Goal: Task Accomplishment & Management: Manage account settings

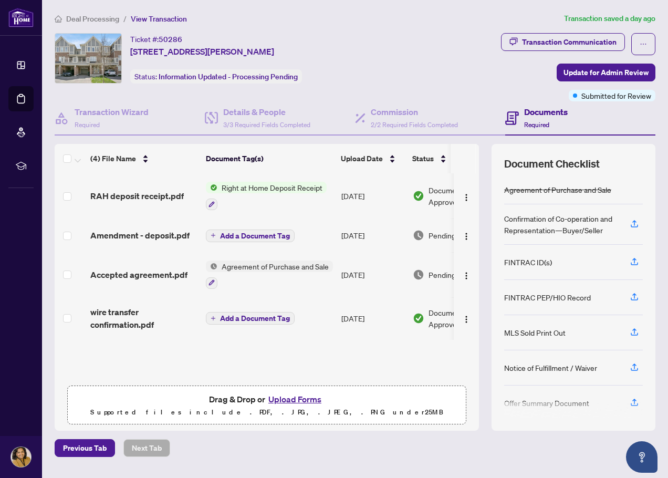
click at [66, 17] on span "Deal Processing" at bounding box center [87, 18] width 65 height 9
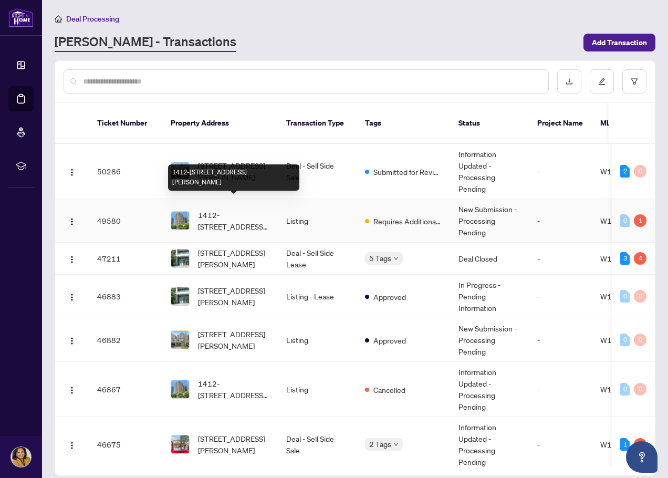
click at [238, 214] on span "1412-[STREET_ADDRESS][PERSON_NAME]" at bounding box center [233, 220] width 71 height 23
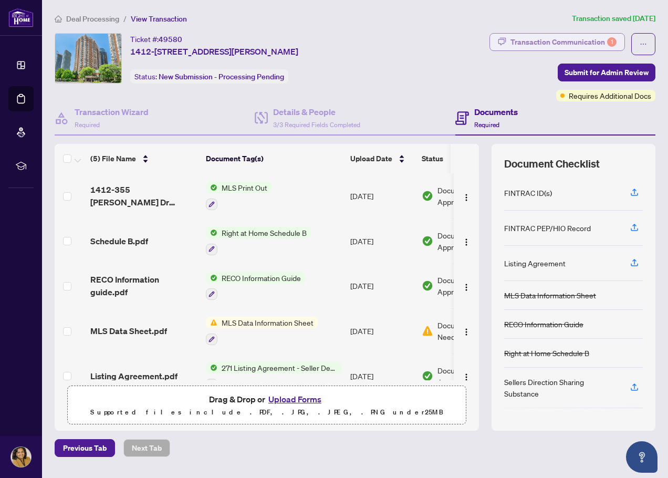
click at [552, 43] on div "Transaction Communication 1" at bounding box center [563, 42] width 106 height 17
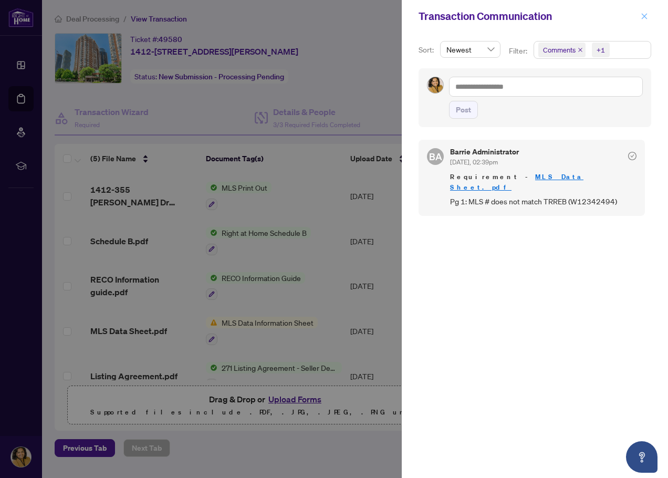
click at [644, 16] on icon "close" at bounding box center [645, 16] width 6 height 6
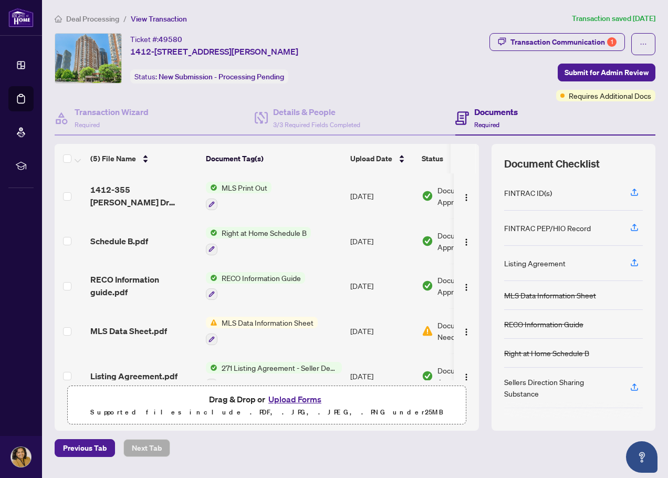
click at [97, 18] on span "Deal Processing" at bounding box center [92, 18] width 53 height 9
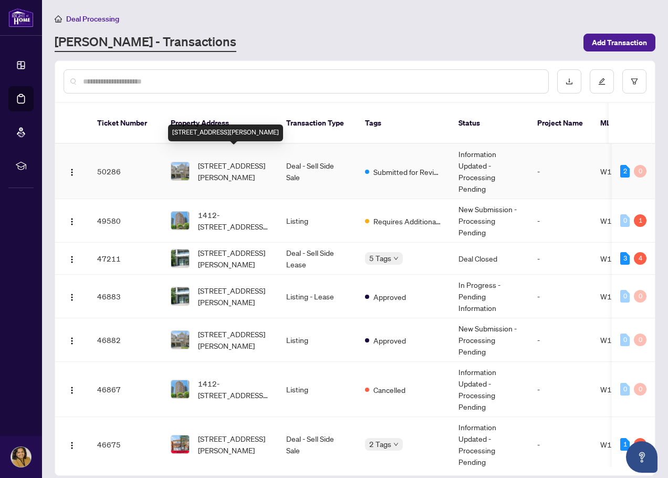
click at [221, 160] on span "[STREET_ADDRESS][PERSON_NAME]" at bounding box center [233, 171] width 71 height 23
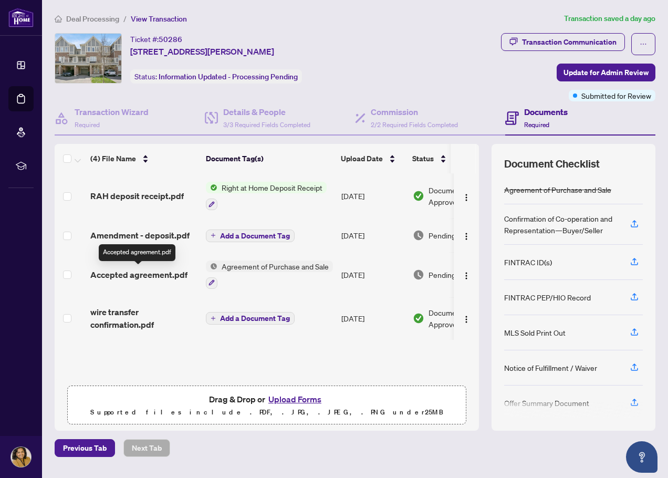
click at [119, 273] on span "Accepted agreement.pdf" at bounding box center [138, 274] width 97 height 13
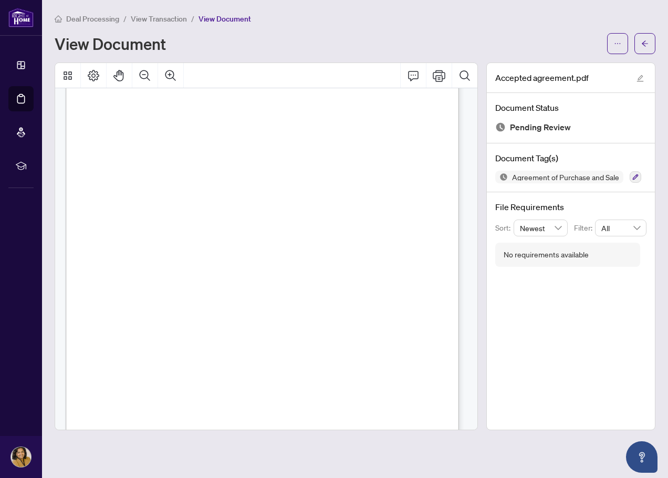
scroll to position [5406, 0]
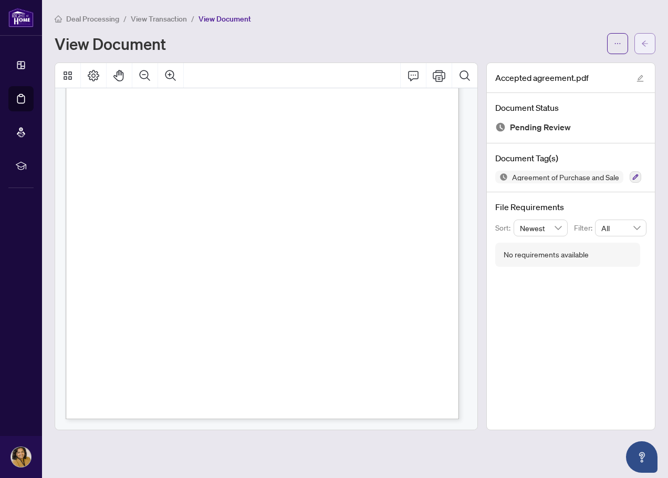
click at [646, 45] on icon "arrow-left" at bounding box center [644, 43] width 7 height 7
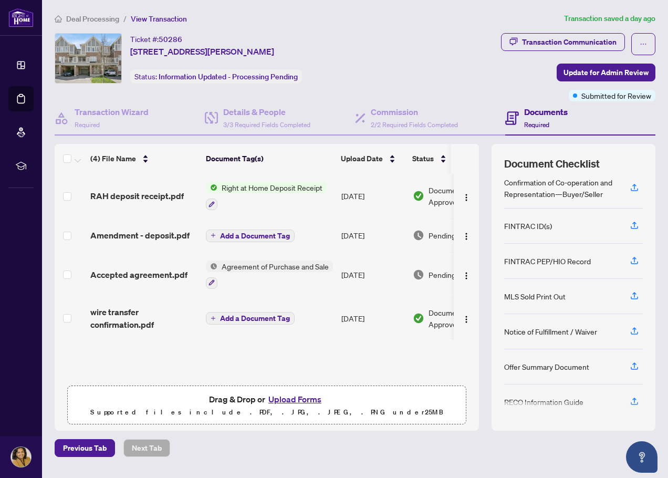
scroll to position [77, 0]
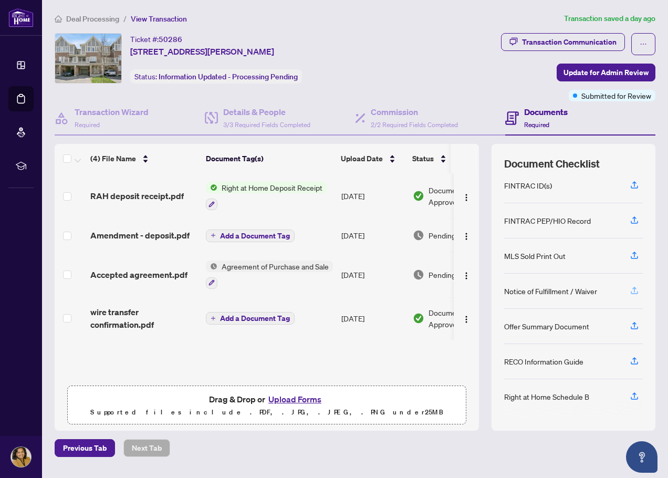
click at [631, 290] on icon "button" at bounding box center [633, 290] width 9 height 9
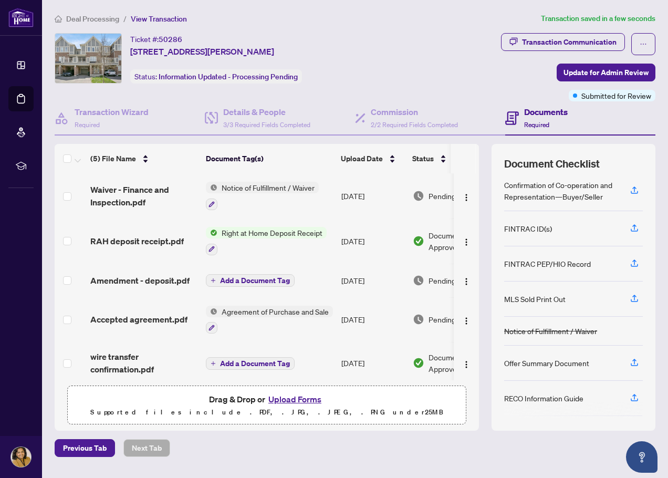
scroll to position [18, 0]
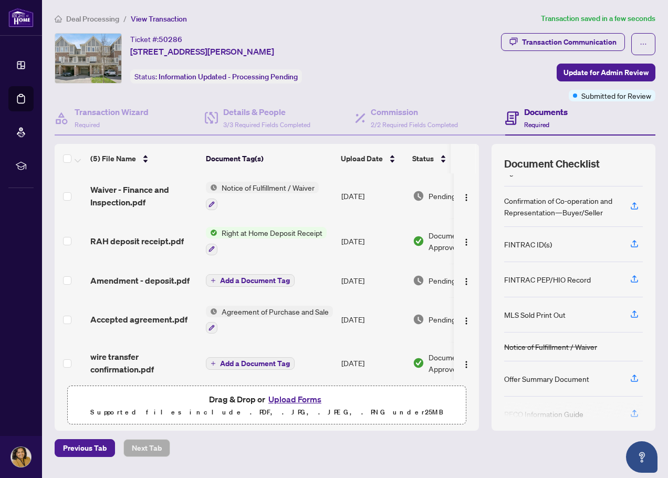
click at [294, 397] on button "Upload Forms" at bounding box center [294, 399] width 59 height 14
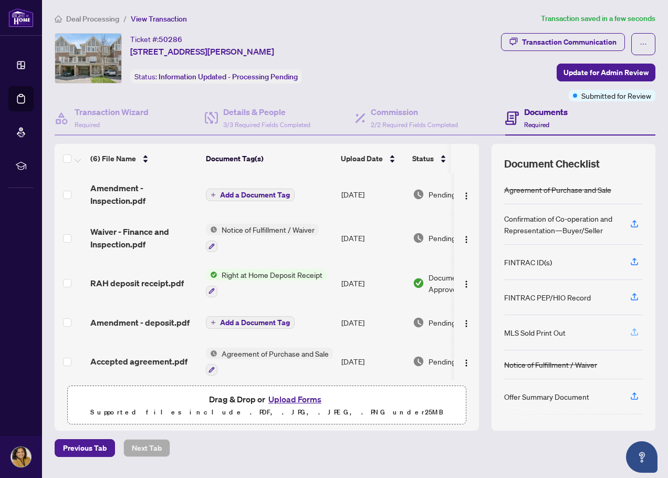
click at [633, 332] on icon "button" at bounding box center [633, 331] width 9 height 9
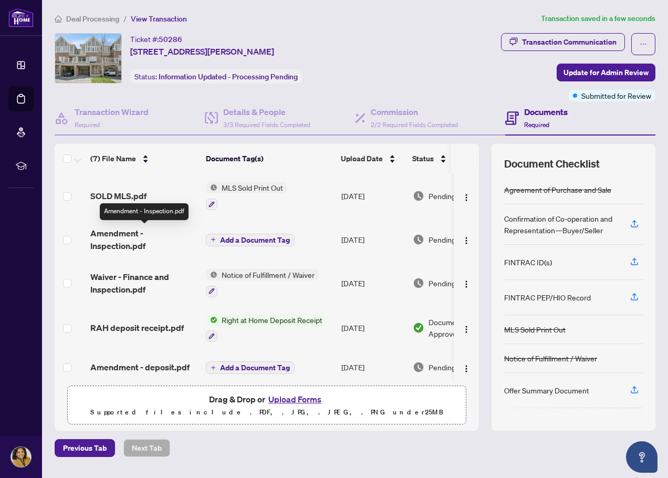
click at [131, 246] on span "Amendment - Inspection.pdf" at bounding box center [143, 239] width 107 height 25
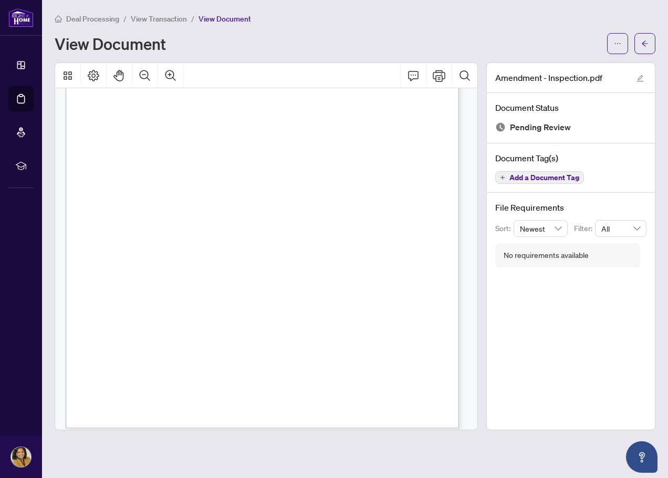
scroll to position [710, 0]
click at [642, 44] on icon "arrow-left" at bounding box center [645, 43] width 6 height 6
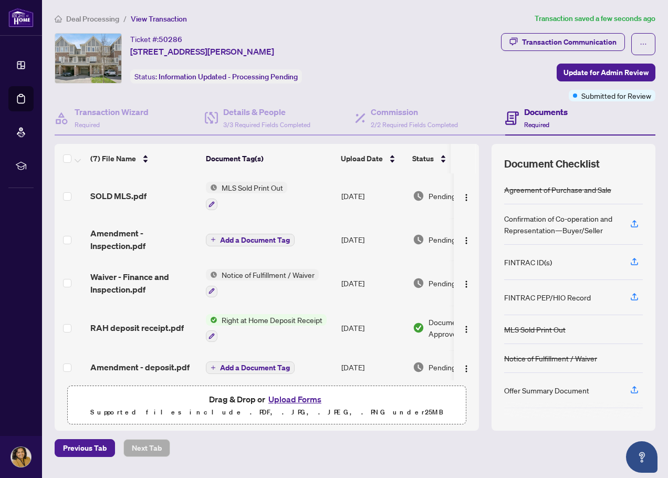
click at [259, 279] on span "Notice of Fulfillment / Waiver" at bounding box center [267, 275] width 101 height 12
click at [122, 281] on span "Waiver - Finance and Inspection.pdf" at bounding box center [143, 282] width 107 height 25
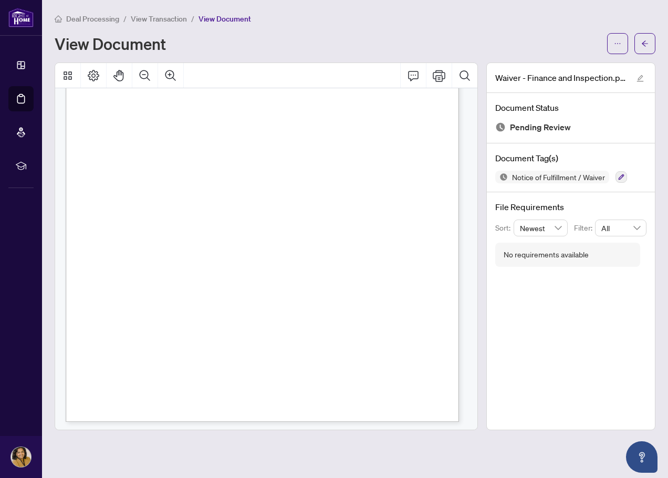
scroll to position [188, 0]
click at [639, 49] on button "button" at bounding box center [644, 43] width 21 height 21
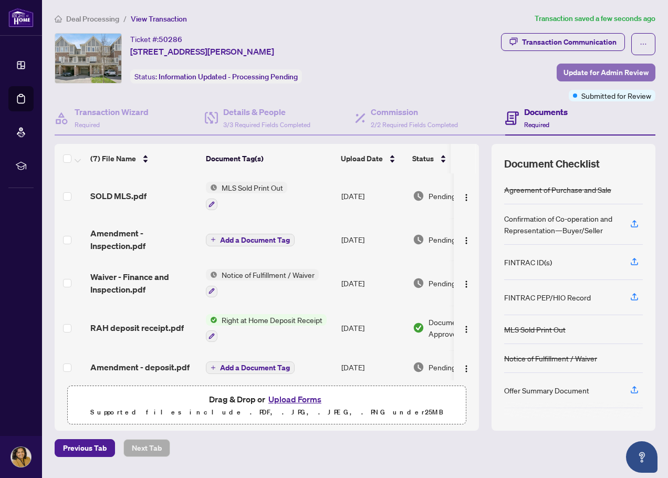
click at [580, 69] on span "Update for Admin Review" at bounding box center [605, 72] width 85 height 17
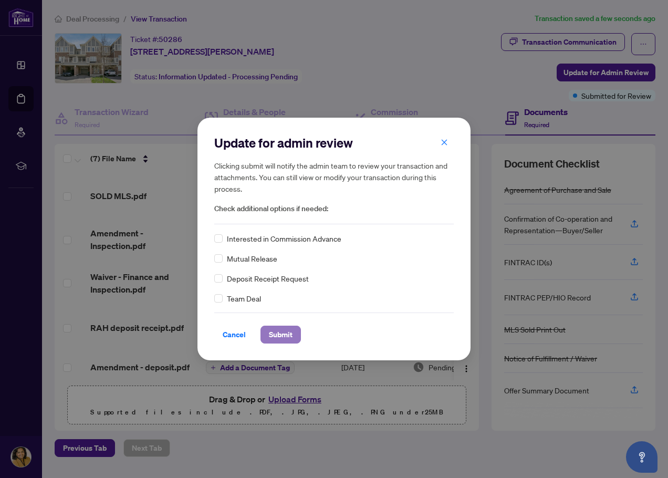
click at [275, 339] on span "Submit" at bounding box center [281, 334] width 24 height 17
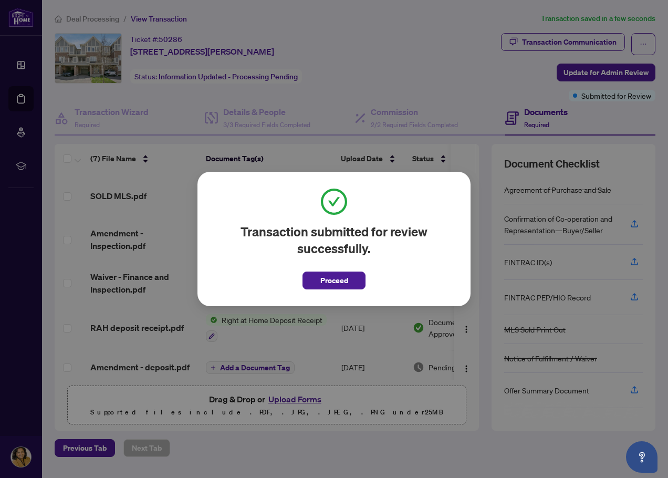
click at [340, 284] on span "Proceed" at bounding box center [334, 280] width 28 height 17
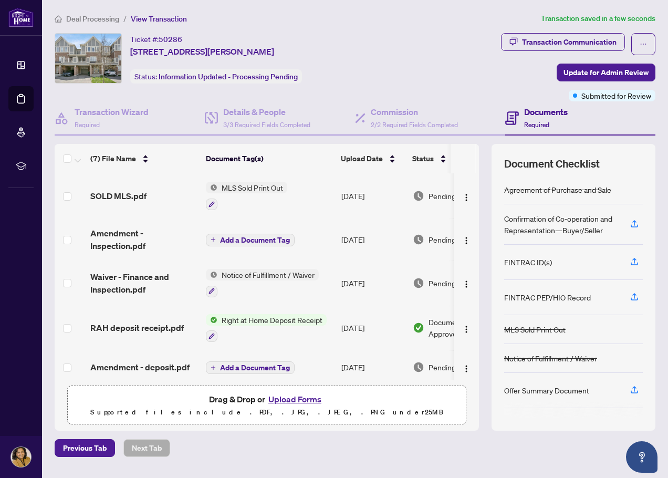
click at [81, 18] on span "Deal Processing" at bounding box center [92, 18] width 53 height 9
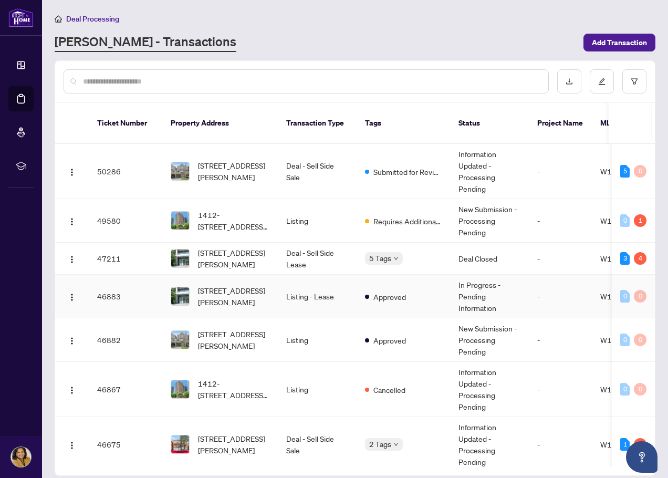
scroll to position [53, 0]
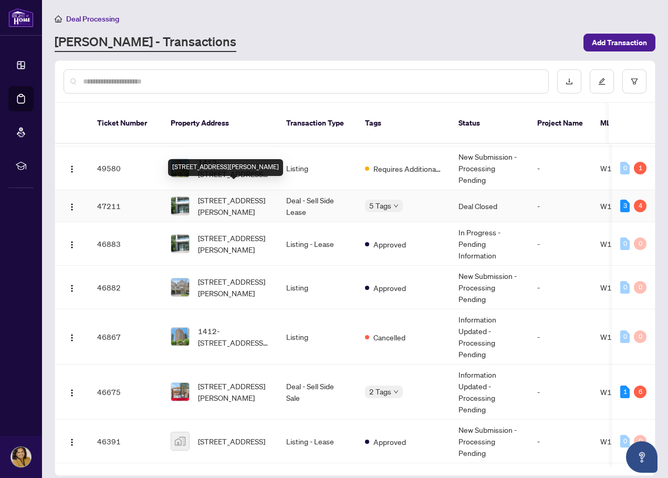
click at [261, 194] on span "[STREET_ADDRESS][PERSON_NAME]" at bounding box center [233, 205] width 71 height 23
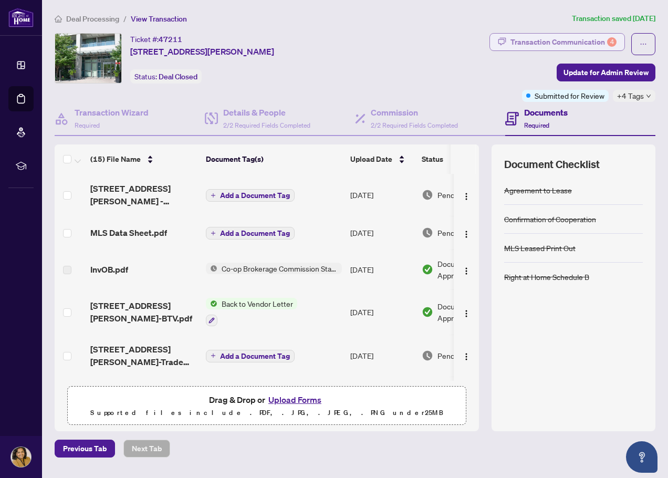
click at [530, 42] on div "Transaction Communication 4" at bounding box center [563, 42] width 106 height 17
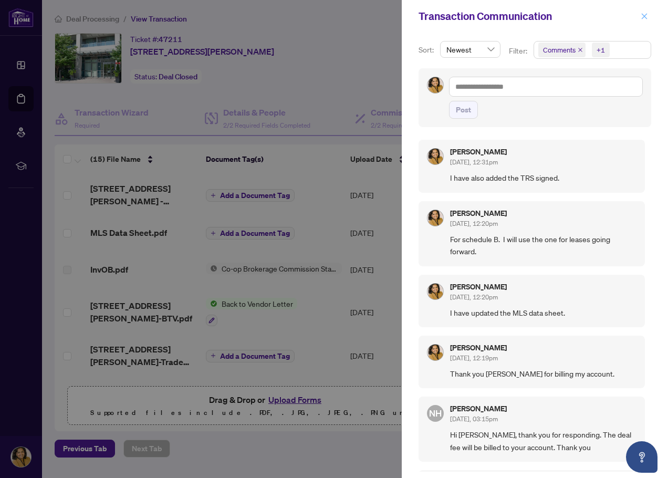
click at [645, 18] on icon "close" at bounding box center [644, 16] width 7 height 7
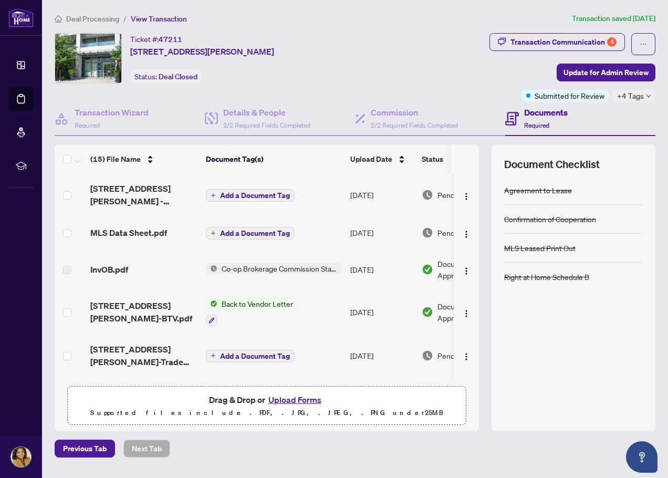
click at [98, 19] on span "Deal Processing" at bounding box center [92, 18] width 53 height 9
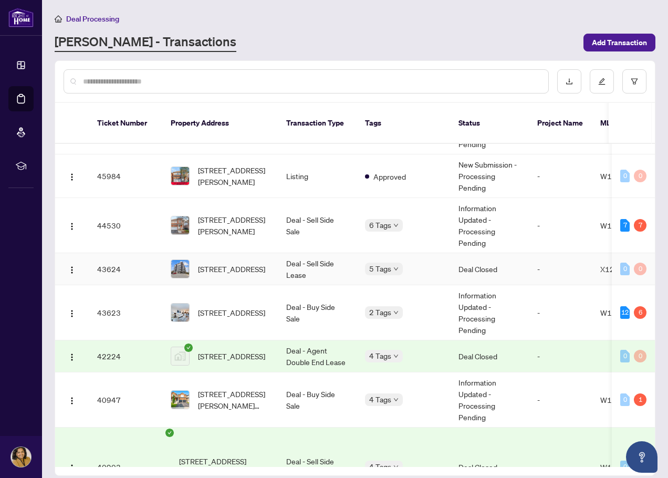
scroll to position [368, 0]
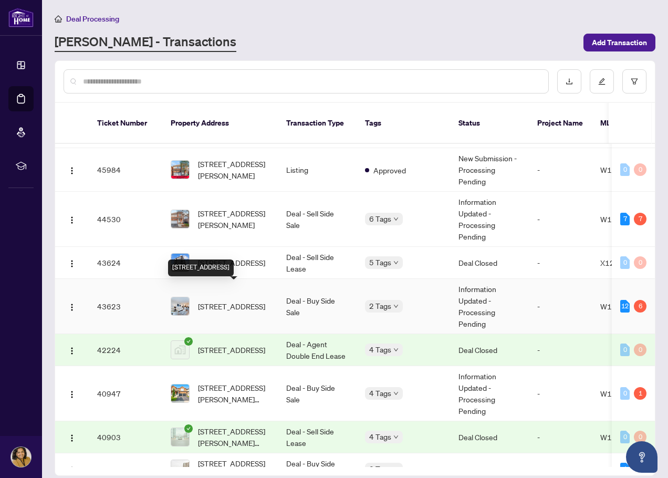
click at [242, 300] on span "[STREET_ADDRESS]" at bounding box center [231, 306] width 67 height 12
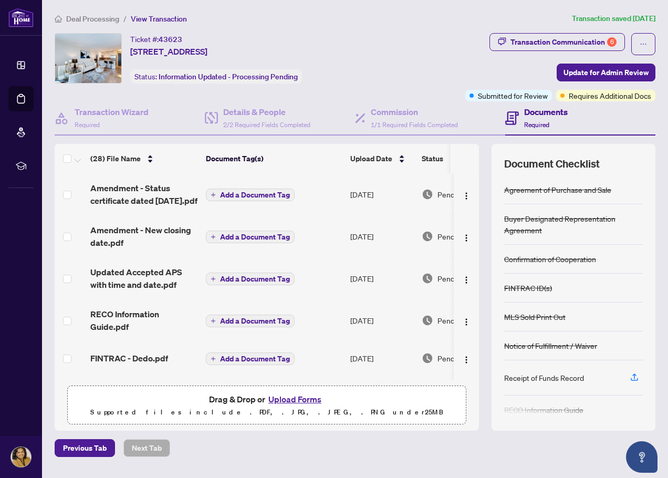
click at [74, 18] on span "Deal Processing" at bounding box center [92, 18] width 53 height 9
